Goal: Information Seeking & Learning: Learn about a topic

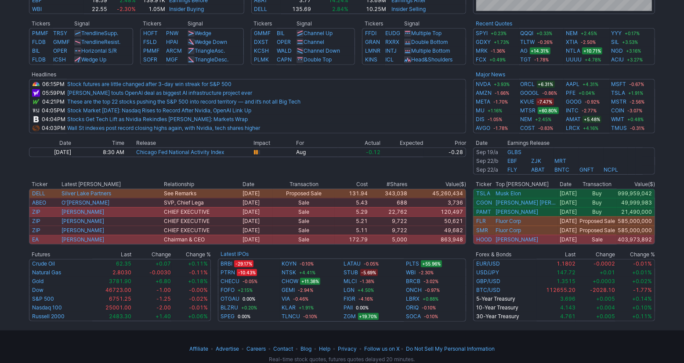
scroll to position [332, 0]
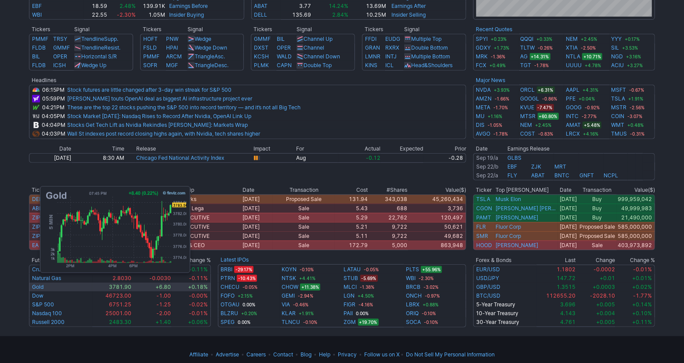
click at [36, 284] on link "Gold" at bounding box center [37, 287] width 11 height 7
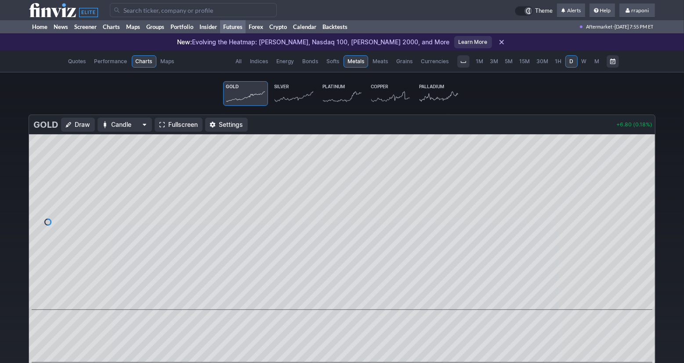
click at [300, 91] on icon at bounding box center [293, 96] width 39 height 12
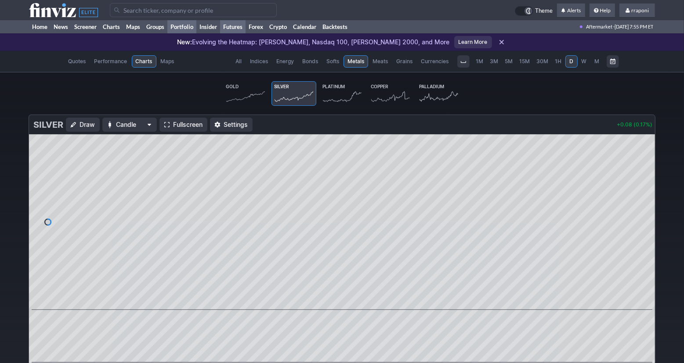
click at [187, 27] on link "Portfolio" at bounding box center [181, 26] width 29 height 13
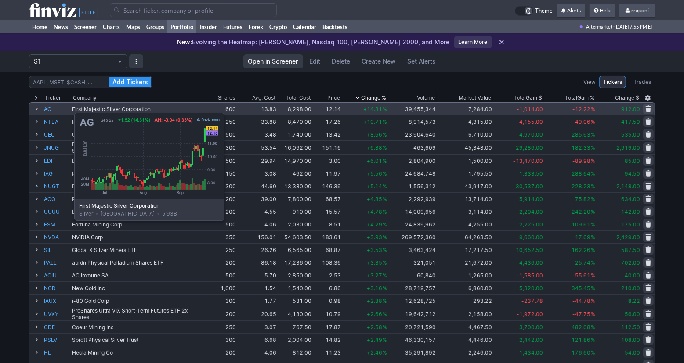
click at [52, 108] on link "AG" at bounding box center [57, 109] width 26 height 12
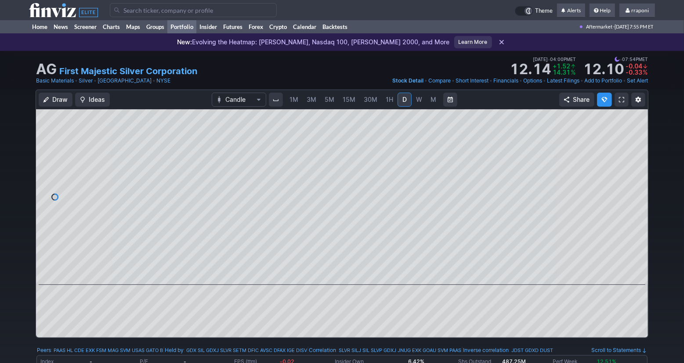
click at [193, 31] on link "Portfolio" at bounding box center [181, 26] width 29 height 13
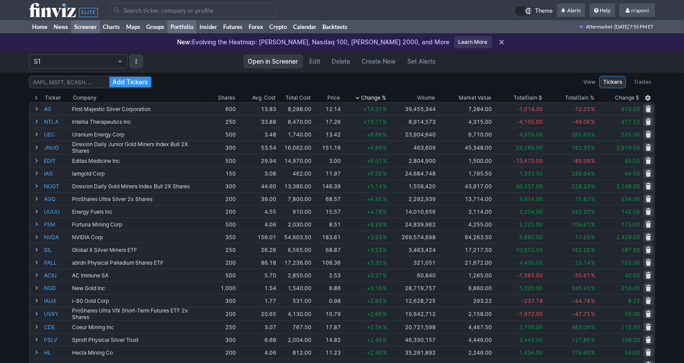
click at [86, 27] on link "Screener" at bounding box center [85, 26] width 29 height 13
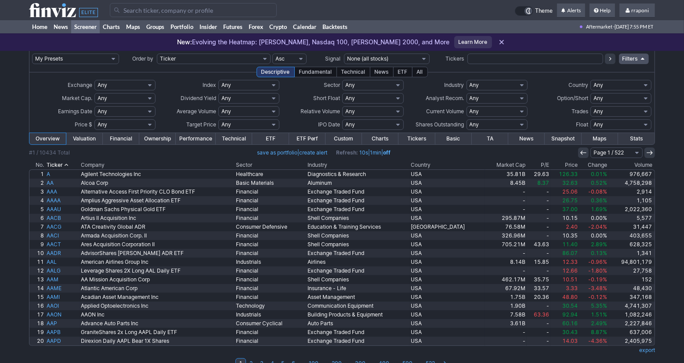
click at [479, 84] on select "Any Stocks only (ex-Funds) Exchange Traded Fund Advertising Agencies Aerospace …" at bounding box center [496, 85] width 61 height 11
select select "otherpreciousmetalsmining"
click at [466, 80] on select "Any Stocks only (ex-Funds) Exchange Traded Fund Advertising Agencies Aerospace …" at bounding box center [496, 85] width 61 height 11
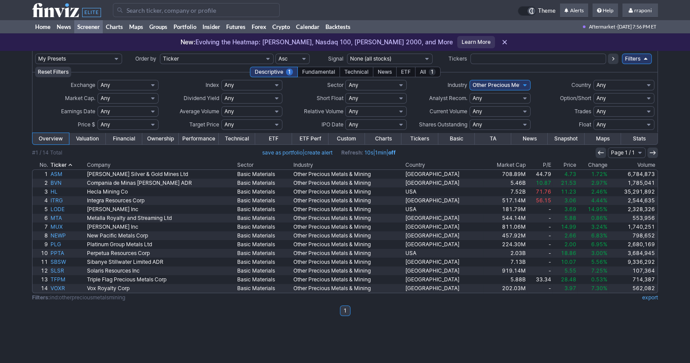
click at [643, 166] on th "Volume" at bounding box center [632, 165] width 49 height 9
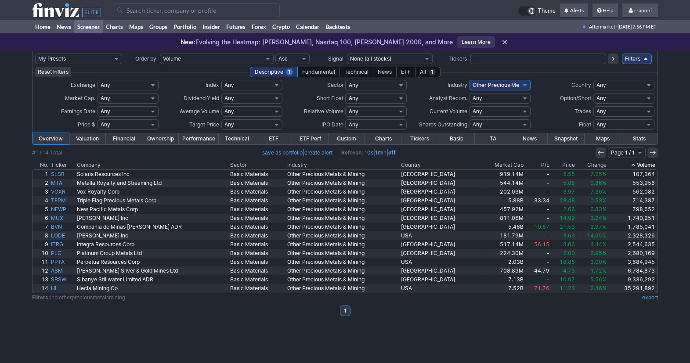
click at [641, 165] on th "Volume" at bounding box center [633, 165] width 50 height 9
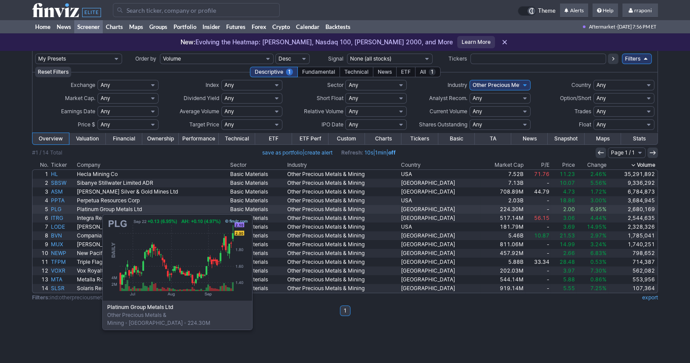
click at [58, 210] on link "PLG" at bounding box center [63, 209] width 26 height 9
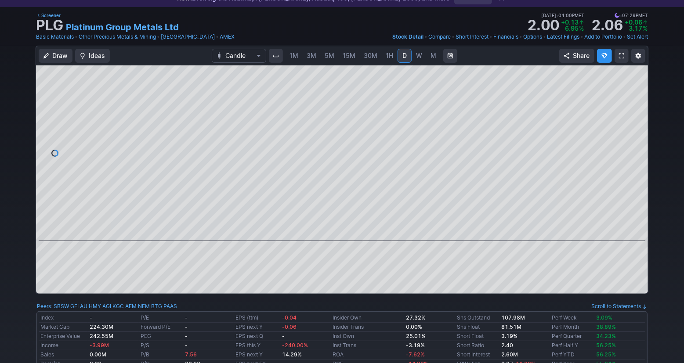
scroll to position [43, 0]
click at [434, 58] on span "M" at bounding box center [433, 55] width 6 height 7
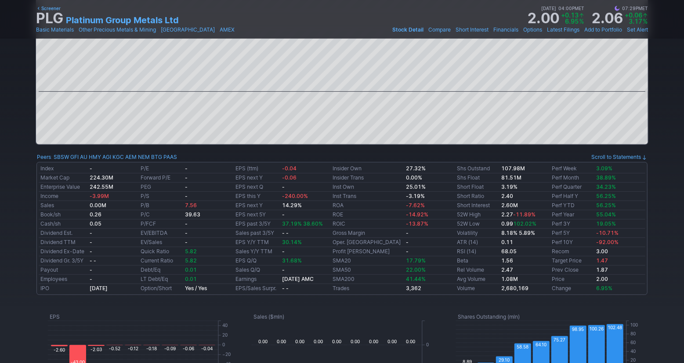
scroll to position [136, 0]
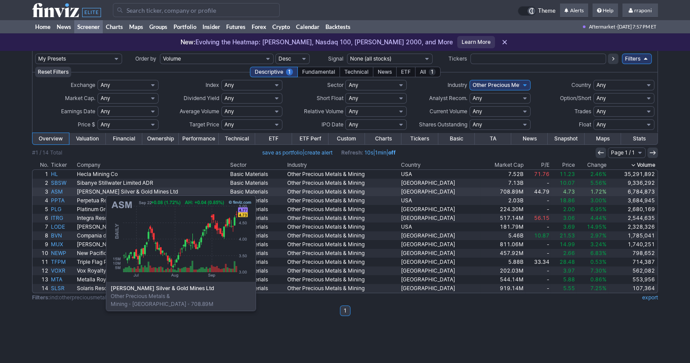
click at [62, 191] on link "ASM" at bounding box center [63, 191] width 26 height 9
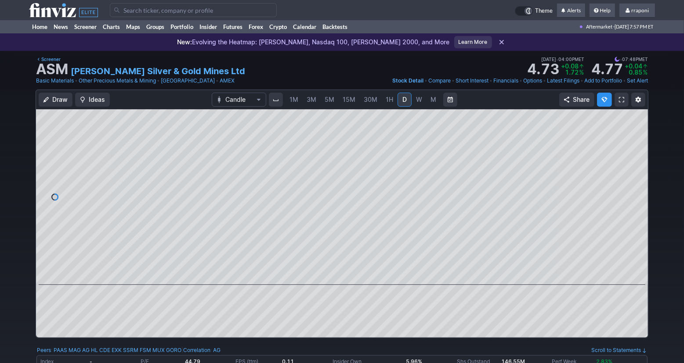
click at [433, 106] on link "M" at bounding box center [433, 100] width 14 height 14
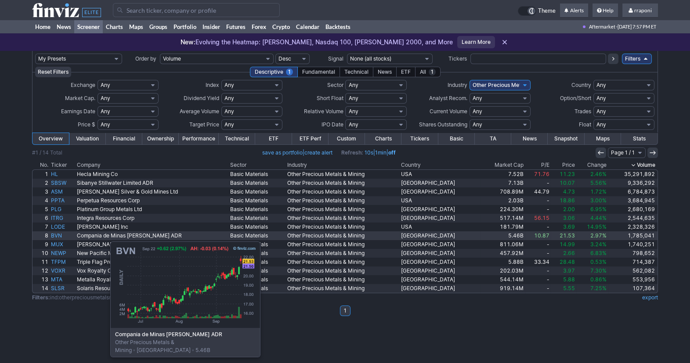
click at [66, 237] on link "BVN" at bounding box center [63, 235] width 26 height 9
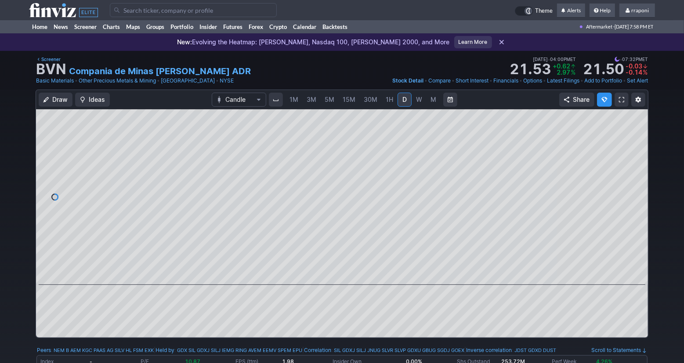
click at [433, 103] on span "M" at bounding box center [433, 99] width 6 height 7
